Goal: Information Seeking & Learning: Learn about a topic

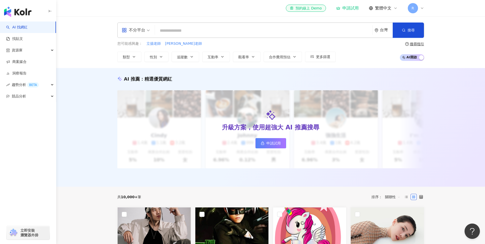
type input "**********"
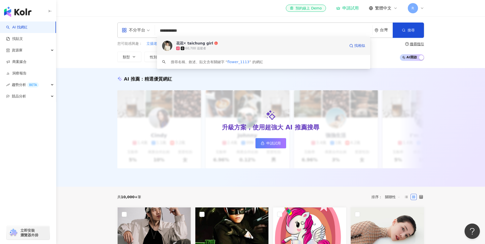
click at [195, 44] on div "花花✕ taichung girl" at bounding box center [194, 43] width 37 height 5
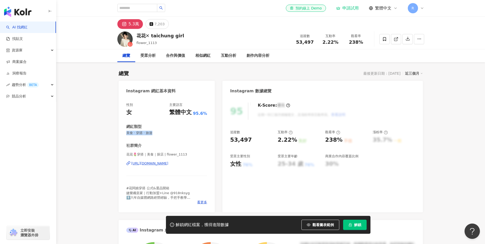
drag, startPoint x: 159, startPoint y: 133, endPoint x: 118, endPoint y: 130, distance: 41.5
copy span "美食 · 穿搭 · 旅遊"
drag, startPoint x: 324, startPoint y: 42, endPoint x: 338, endPoint y: 44, distance: 13.9
click at [338, 44] on div "2.22%" at bounding box center [330, 42] width 19 height 5
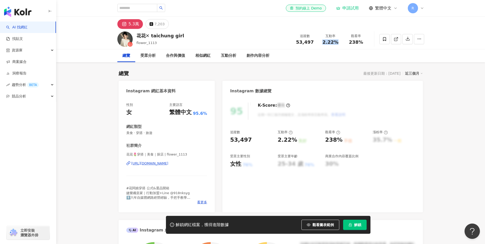
copy span "2.22%"
click at [230, 53] on div "互動分析" at bounding box center [228, 56] width 15 height 6
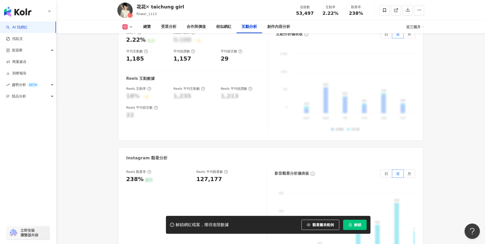
scroll to position [1114, 0]
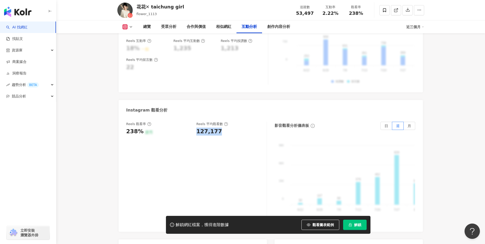
drag, startPoint x: 198, startPoint y: 120, endPoint x: 218, endPoint y: 121, distance: 20.2
click at [218, 128] on div "127,177" at bounding box center [209, 132] width 26 height 8
copy div "127,177"
